Goal: Book appointment/travel/reservation

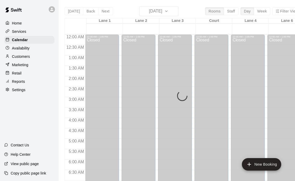
scroll to position [332, 0]
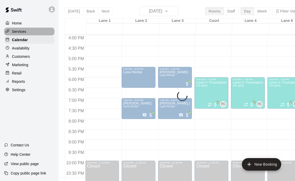
click at [27, 30] on div "Services" at bounding box center [29, 32] width 50 height 8
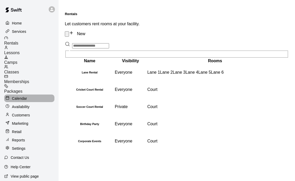
click at [23, 96] on p "Calendar" at bounding box center [19, 98] width 15 height 5
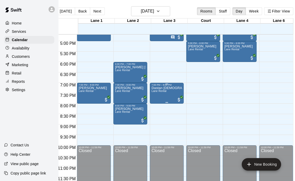
scroll to position [0, 6]
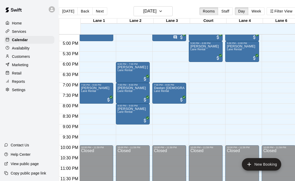
drag, startPoint x: 170, startPoint y: 90, endPoint x: 201, endPoint y: 95, distance: 31.0
click at [201, 95] on div "12:00 AM 12:30 AM 1:00 AM 1:30 AM 2:00 AM 2:30 AM 3:00 AM 3:30 AM 4:00 AM 4:30 …" at bounding box center [177, 110] width 236 height 153
drag, startPoint x: 181, startPoint y: 87, endPoint x: 201, endPoint y: 90, distance: 19.4
click at [201, 90] on div "12:00 AM 12:30 AM 1:00 AM 1:30 AM 2:00 AM 2:30 AM 3:00 AM 3:30 AM 4:00 AM 4:30 …" at bounding box center [177, 110] width 236 height 153
drag, startPoint x: 169, startPoint y: 85, endPoint x: 190, endPoint y: 97, distance: 23.6
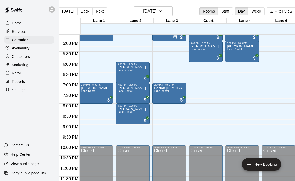
click at [190, 97] on div "12:00 AM 12:30 AM 1:00 AM 1:30 AM 2:00 AM 2:30 AM 3:00 AM 3:30 AM 4:00 AM 4:30 …" at bounding box center [177, 110] width 236 height 153
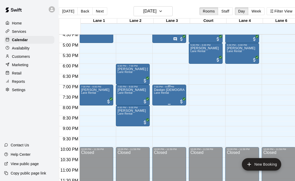
click at [170, 90] on p "Dastan [DEMOGRAPHIC_DATA]" at bounding box center [169, 90] width 31 height 0
drag, startPoint x: 172, startPoint y: 91, endPoint x: 214, endPoint y: 97, distance: 42.6
click at [214, 97] on div "12:00 AM 12:30 AM 1:00 AM 1:30 AM 2:00 AM 2:30 AM 3:00 AM 3:30 AM 4:00 AM 4:30 …" at bounding box center [177, 110] width 236 height 153
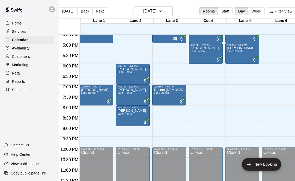
click at [21, 56] on p "Customers" at bounding box center [21, 56] width 18 height 5
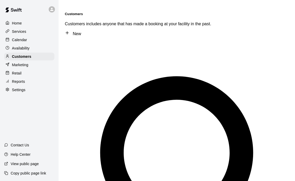
click at [27, 41] on div "Calendar" at bounding box center [29, 40] width 50 height 8
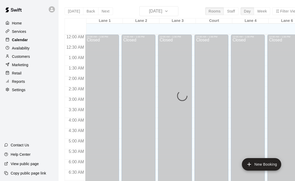
scroll to position [331, 0]
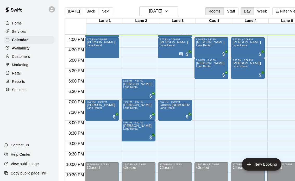
click at [72, 30] on div at bounding box center [76, 26] width 22 height 16
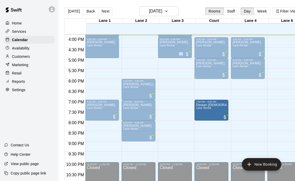
drag, startPoint x: 170, startPoint y: 110, endPoint x: 202, endPoint y: 110, distance: 32.0
